Goal: Information Seeking & Learning: Learn about a topic

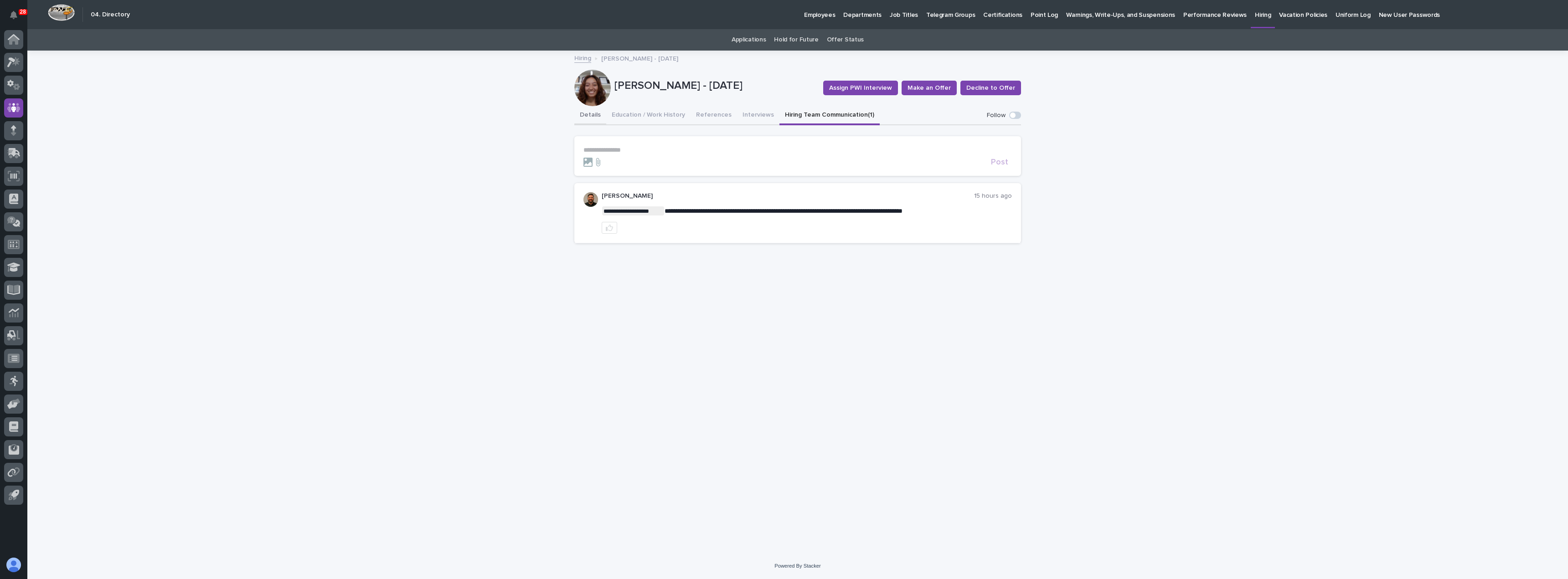
click at [593, 116] on button "Details" at bounding box center [590, 115] width 32 height 19
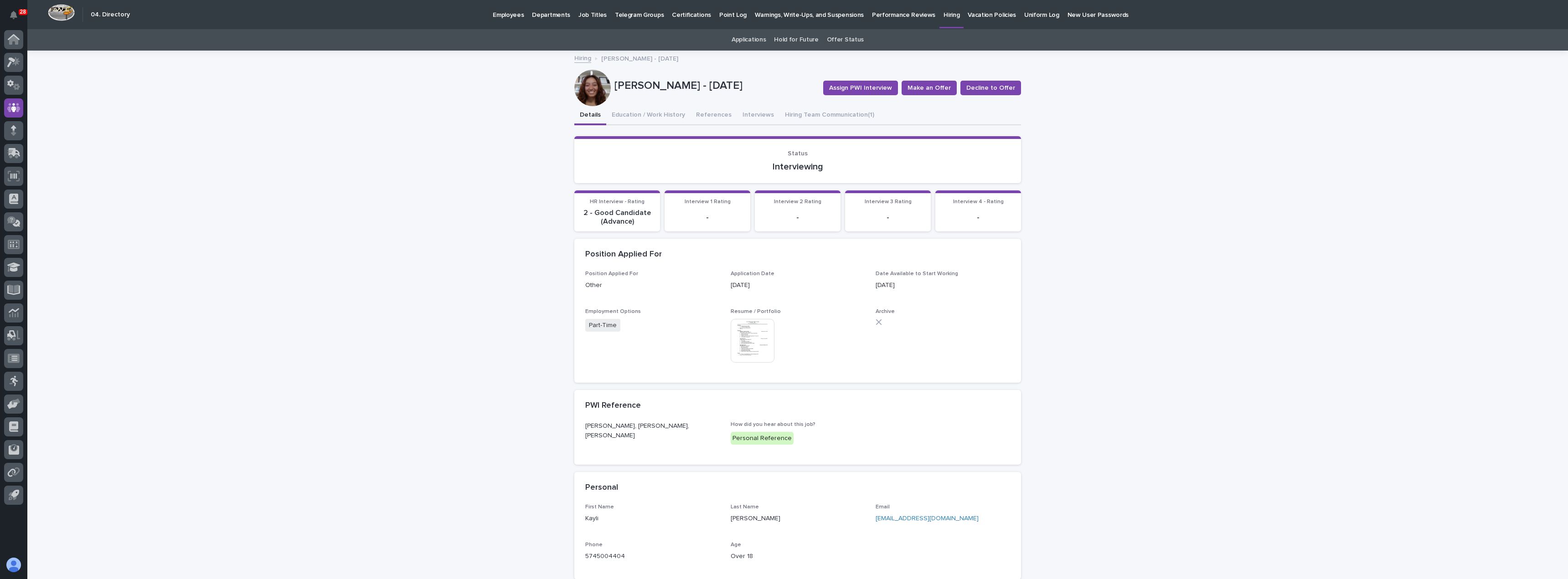
click at [758, 343] on img at bounding box center [752, 341] width 44 height 44
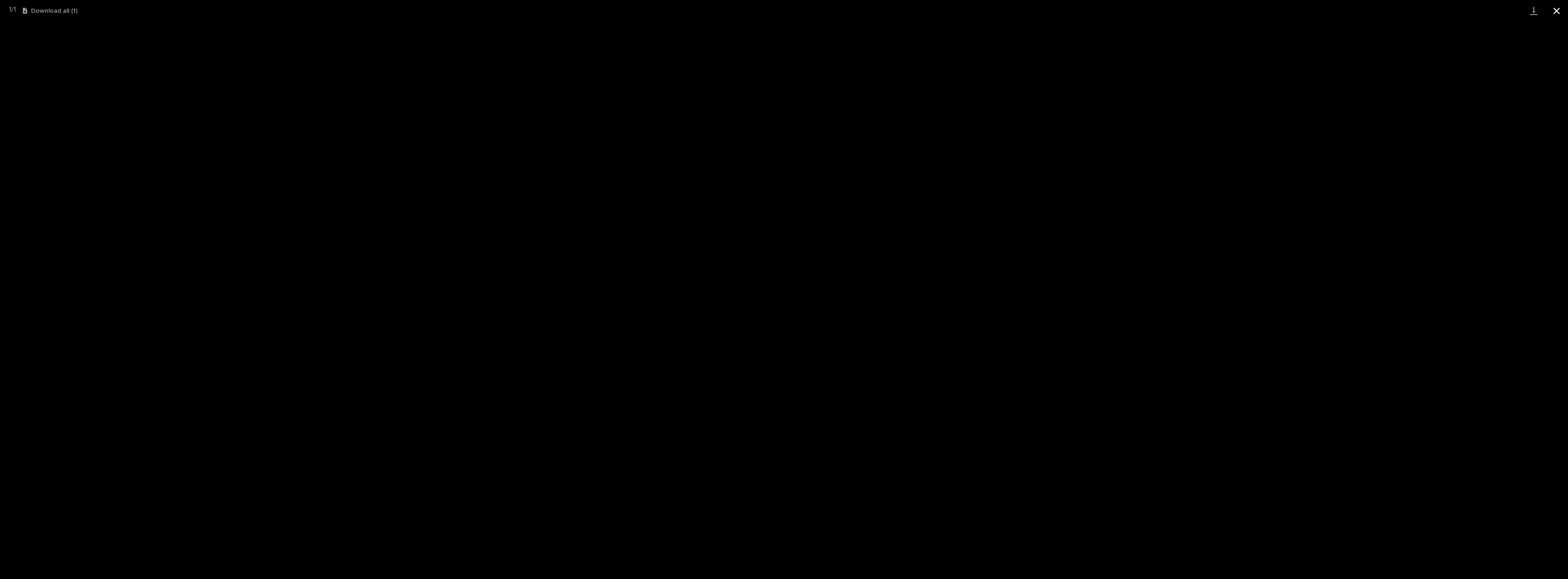
click at [1563, 9] on button "Close gallery" at bounding box center [1556, 10] width 23 height 21
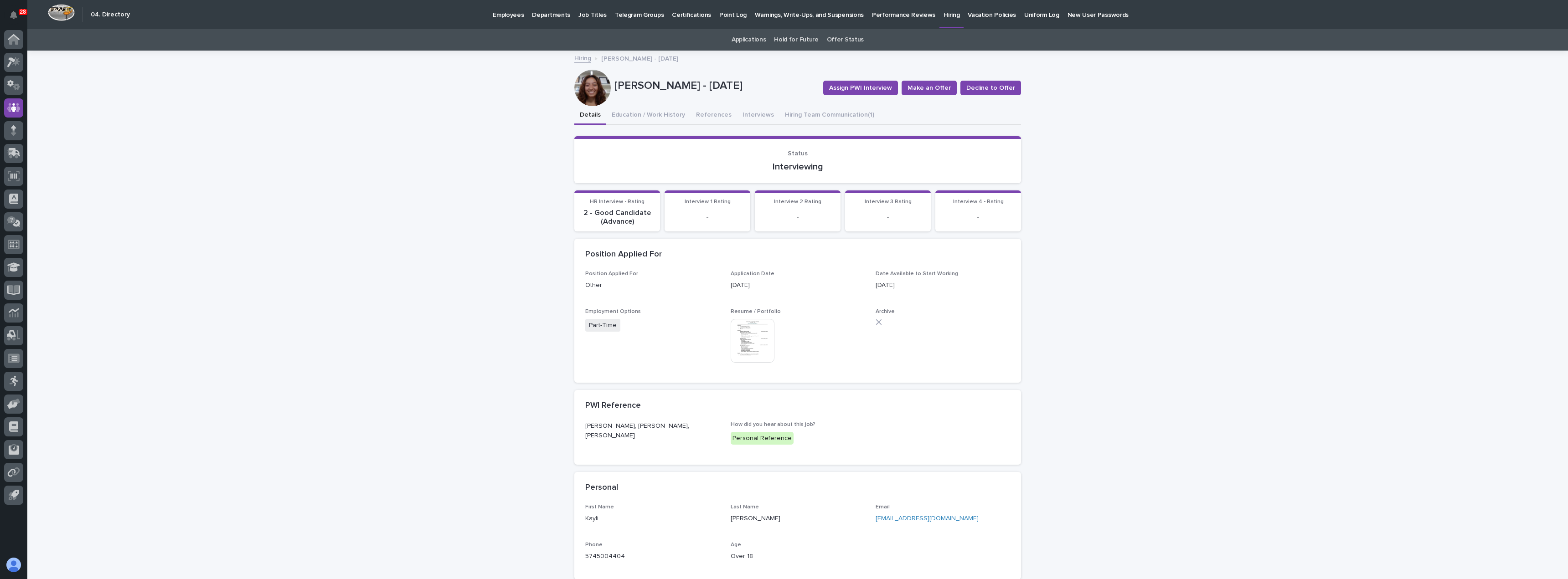
click at [596, 85] on div at bounding box center [593, 88] width 37 height 36
click at [803, 115] on button "Hiring Team Communication (1)" at bounding box center [830, 115] width 100 height 19
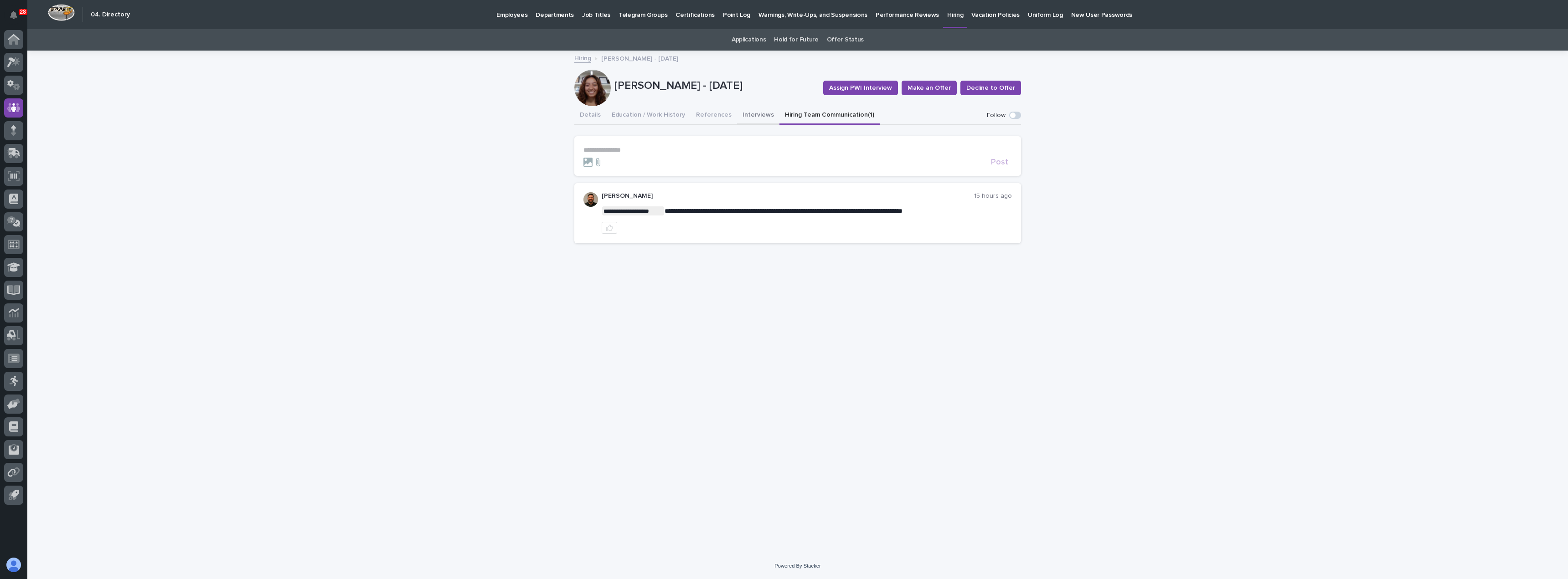
click at [747, 117] on button "Interviews" at bounding box center [758, 115] width 43 height 19
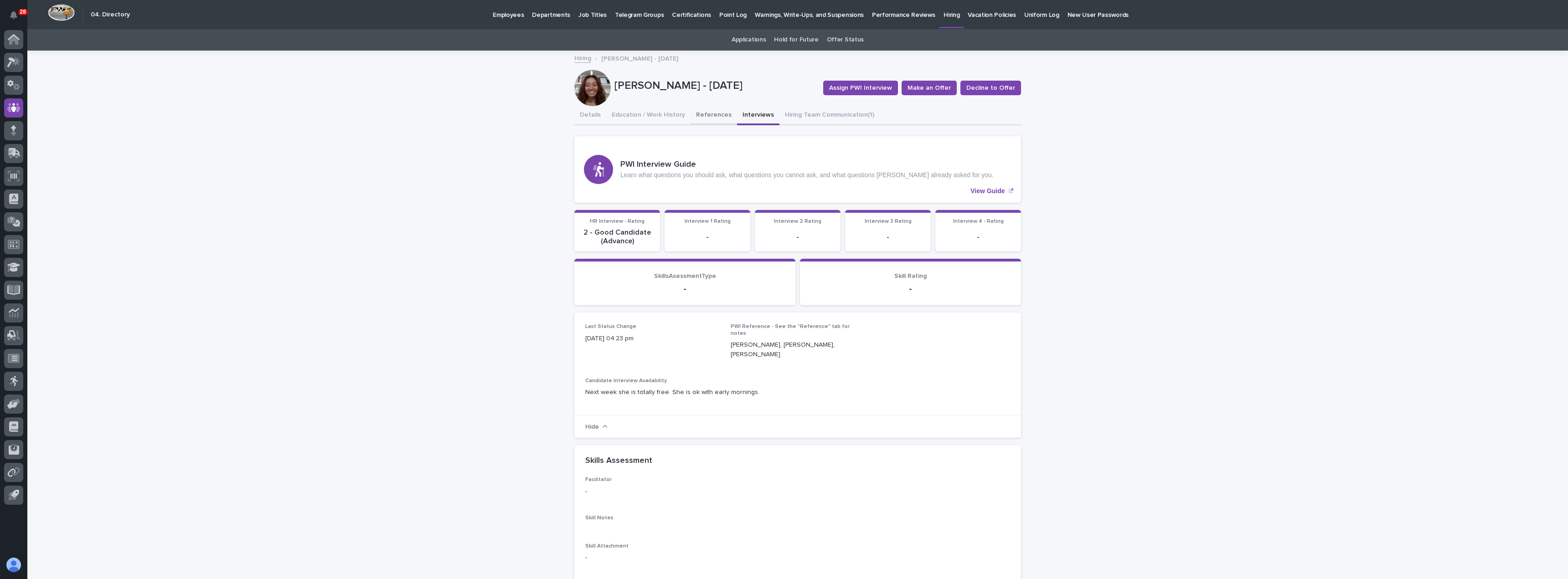
click at [707, 114] on button "References" at bounding box center [713, 115] width 46 height 19
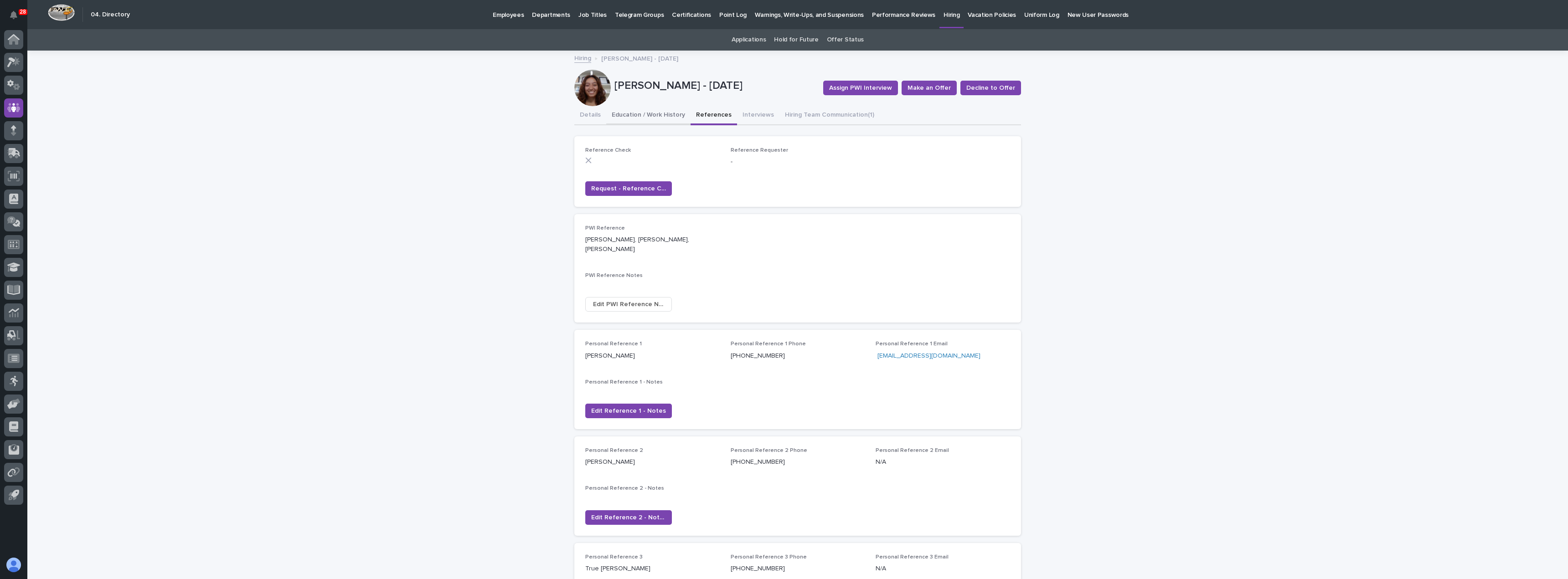
click at [668, 113] on button "Education / Work History" at bounding box center [648, 115] width 85 height 19
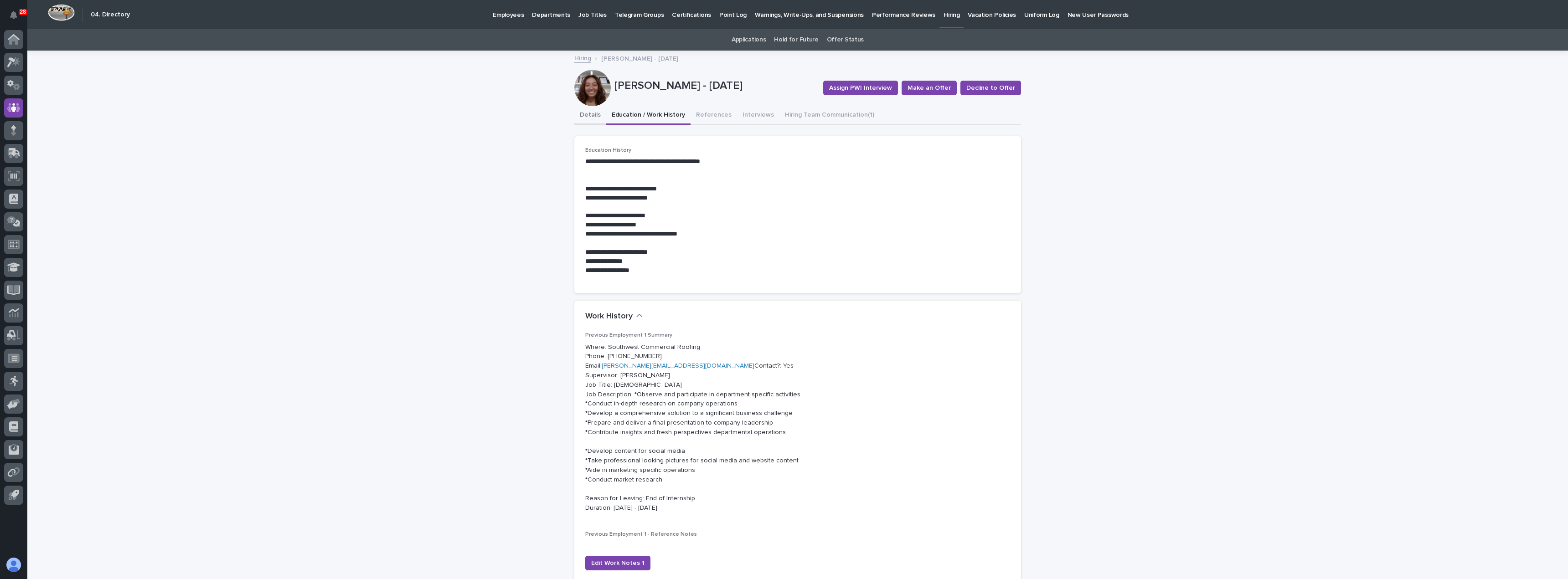
click at [586, 119] on button "Details" at bounding box center [590, 115] width 32 height 19
